Goal: Find contact information: Find contact information

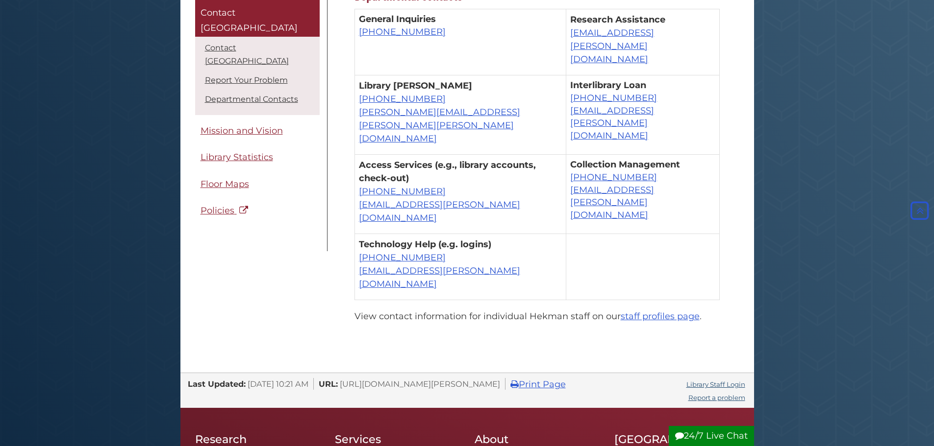
scroll to position [686, 0]
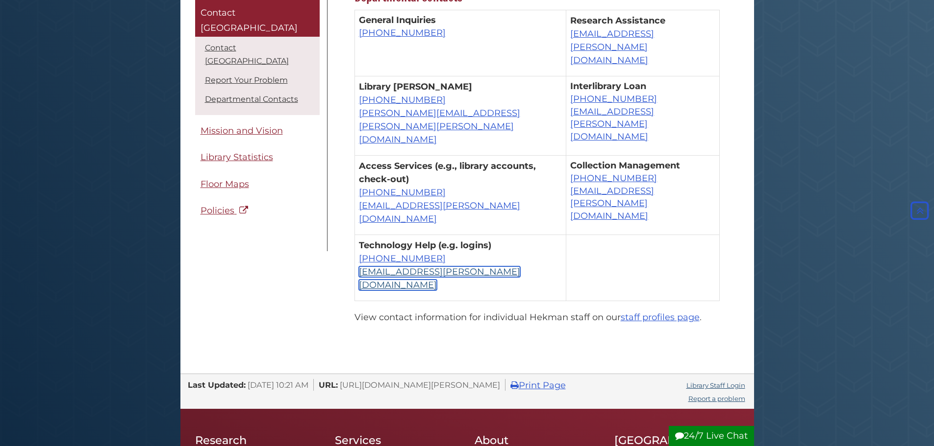
click at [416, 267] on link "[EMAIL_ADDRESS][PERSON_NAME][DOMAIN_NAME]" at bounding box center [439, 279] width 161 height 24
click at [473, 267] on link "[EMAIL_ADDRESS][PERSON_NAME][DOMAIN_NAME]" at bounding box center [439, 279] width 161 height 24
drag, startPoint x: 487, startPoint y: 215, endPoint x: 360, endPoint y: 222, distance: 127.7
click at [360, 239] on p "Technology Help (e.g. logins) [PHONE_NUMBER] [EMAIL_ADDRESS][PERSON_NAME][DOMAI…" at bounding box center [460, 265] width 203 height 53
copy link "[EMAIL_ADDRESS][PERSON_NAME][DOMAIN_NAME]"
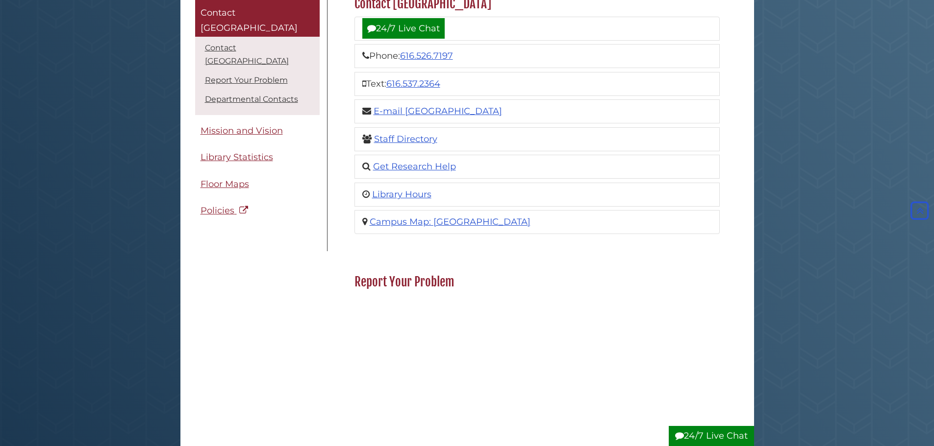
scroll to position [147, 0]
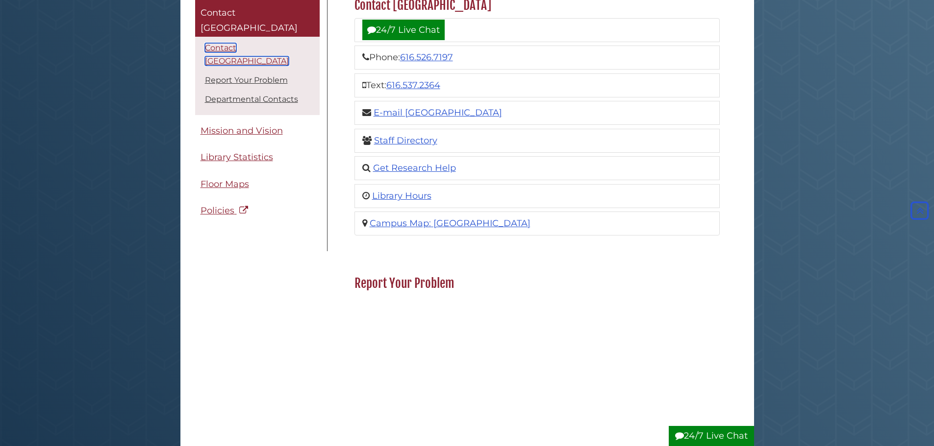
click at [262, 43] on link "Contact [GEOGRAPHIC_DATA]" at bounding box center [247, 54] width 84 height 23
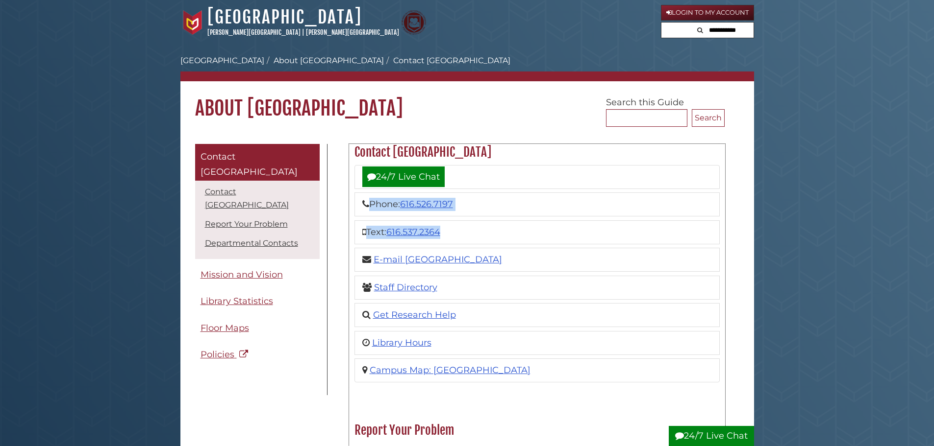
drag, startPoint x: 356, startPoint y: 202, endPoint x: 455, endPoint y: 230, distance: 102.7
click at [455, 230] on ul "24/7 Live Chat Phone: [PHONE_NUMBER] Text: 616.537.2364 E-mail Hekman Library S…" at bounding box center [536, 274] width 365 height 218
copy ul "Phone: [PHONE_NUMBER] Text: 616.537.2364"
click at [301, 57] on link "About [GEOGRAPHIC_DATA]" at bounding box center [328, 60] width 110 height 9
click at [202, 60] on link "[GEOGRAPHIC_DATA]" at bounding box center [222, 60] width 84 height 9
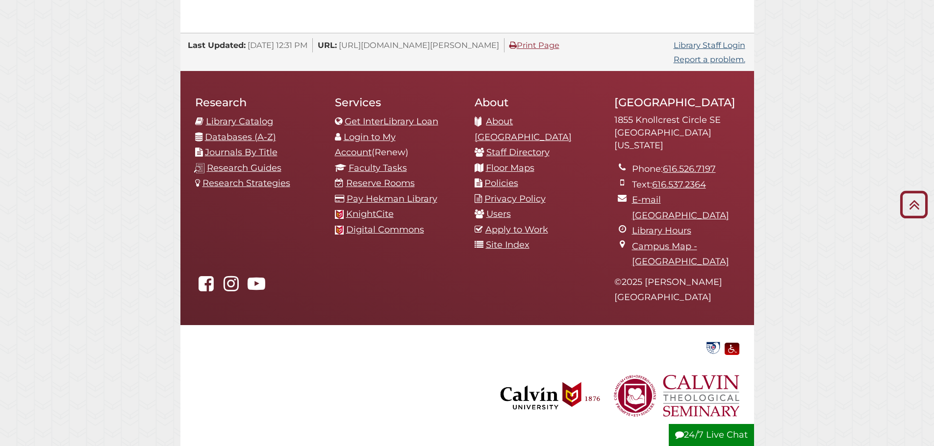
scroll to position [1025, 0]
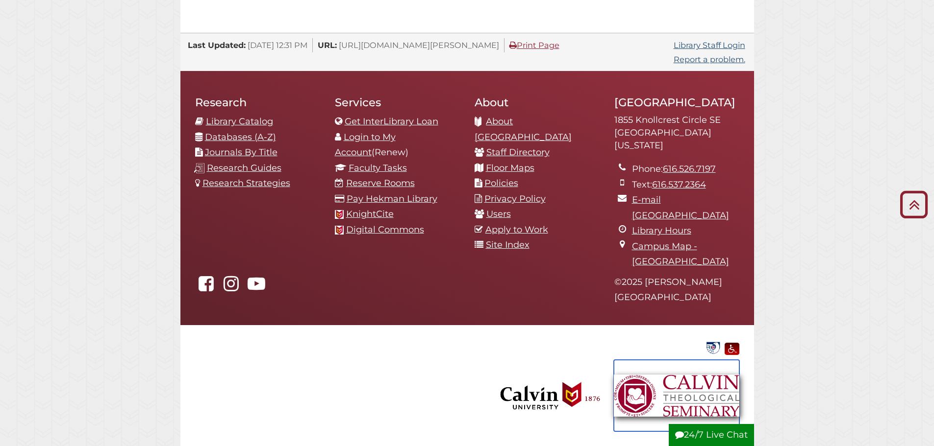
click at [670, 390] on img at bounding box center [676, 396] width 125 height 72
